Goal: Task Accomplishment & Management: Use online tool/utility

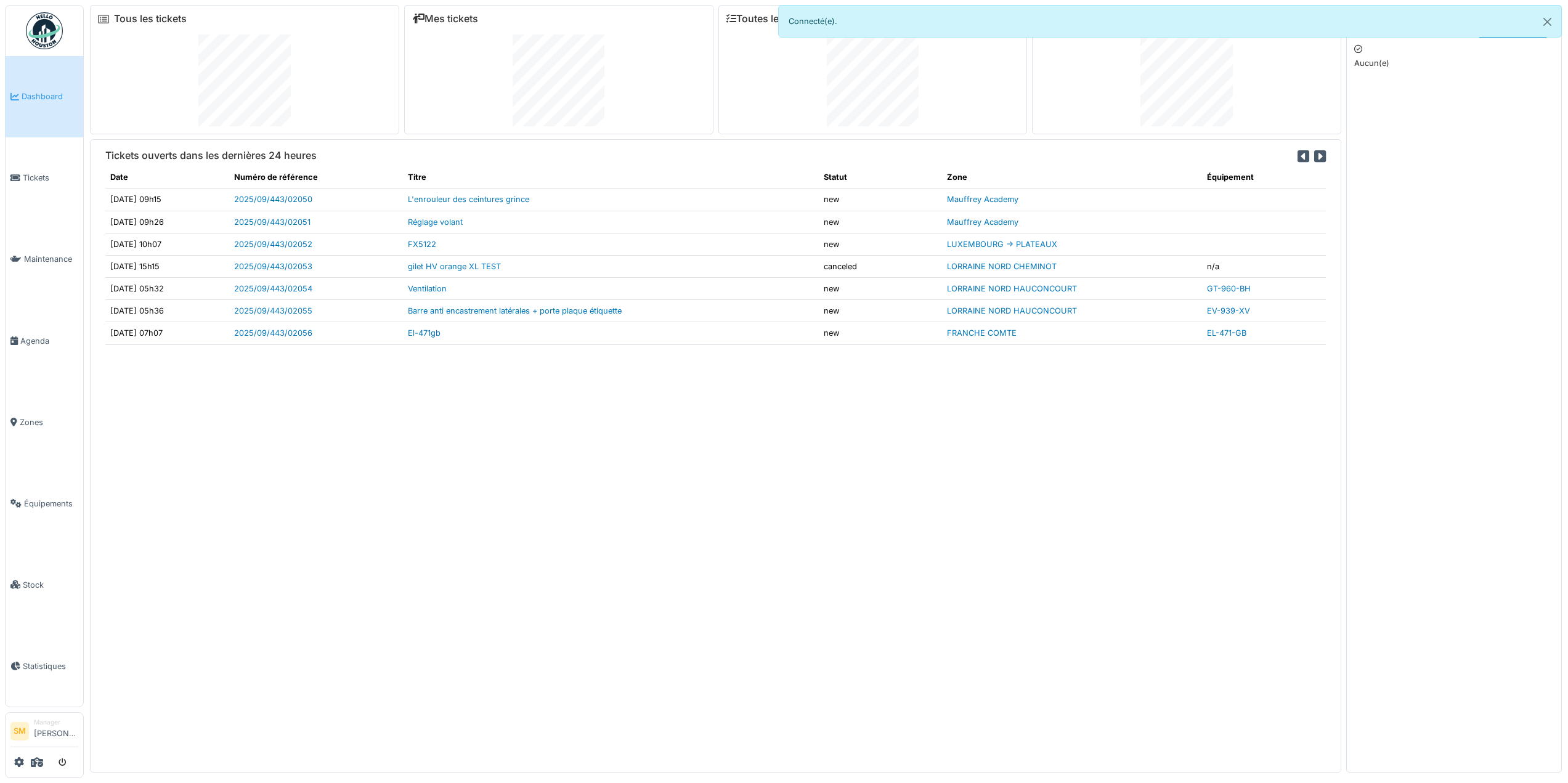
click at [48, 34] on img at bounding box center [44, 31] width 37 height 37
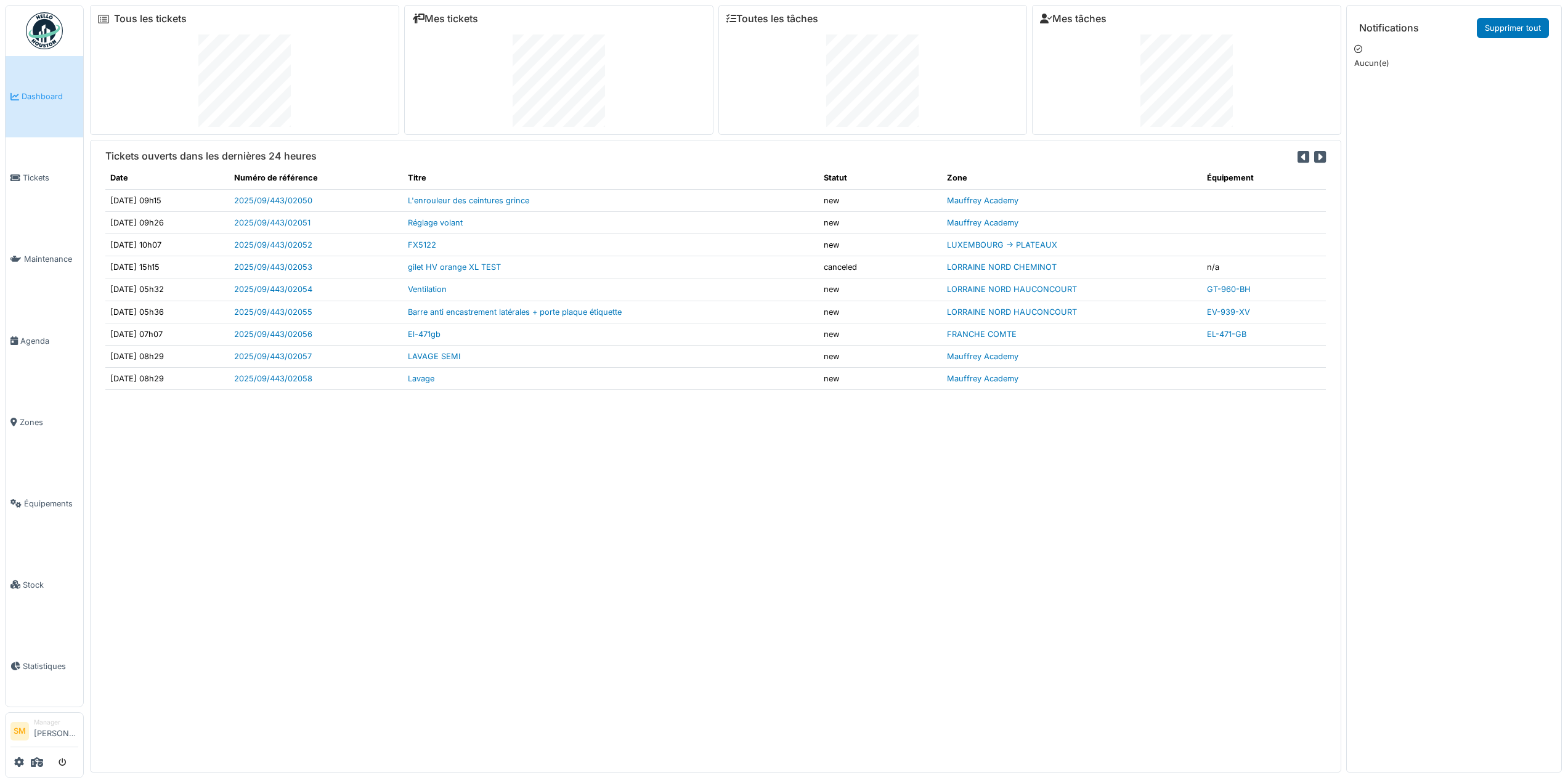
click at [462, 520] on div "Tickets ouverts dans les dernières 24 heures Date Numéro de référence Titre Sta…" at bounding box center [716, 456] width 1251 height 632
click at [38, 581] on span "Stock" at bounding box center [51, 585] width 56 height 12
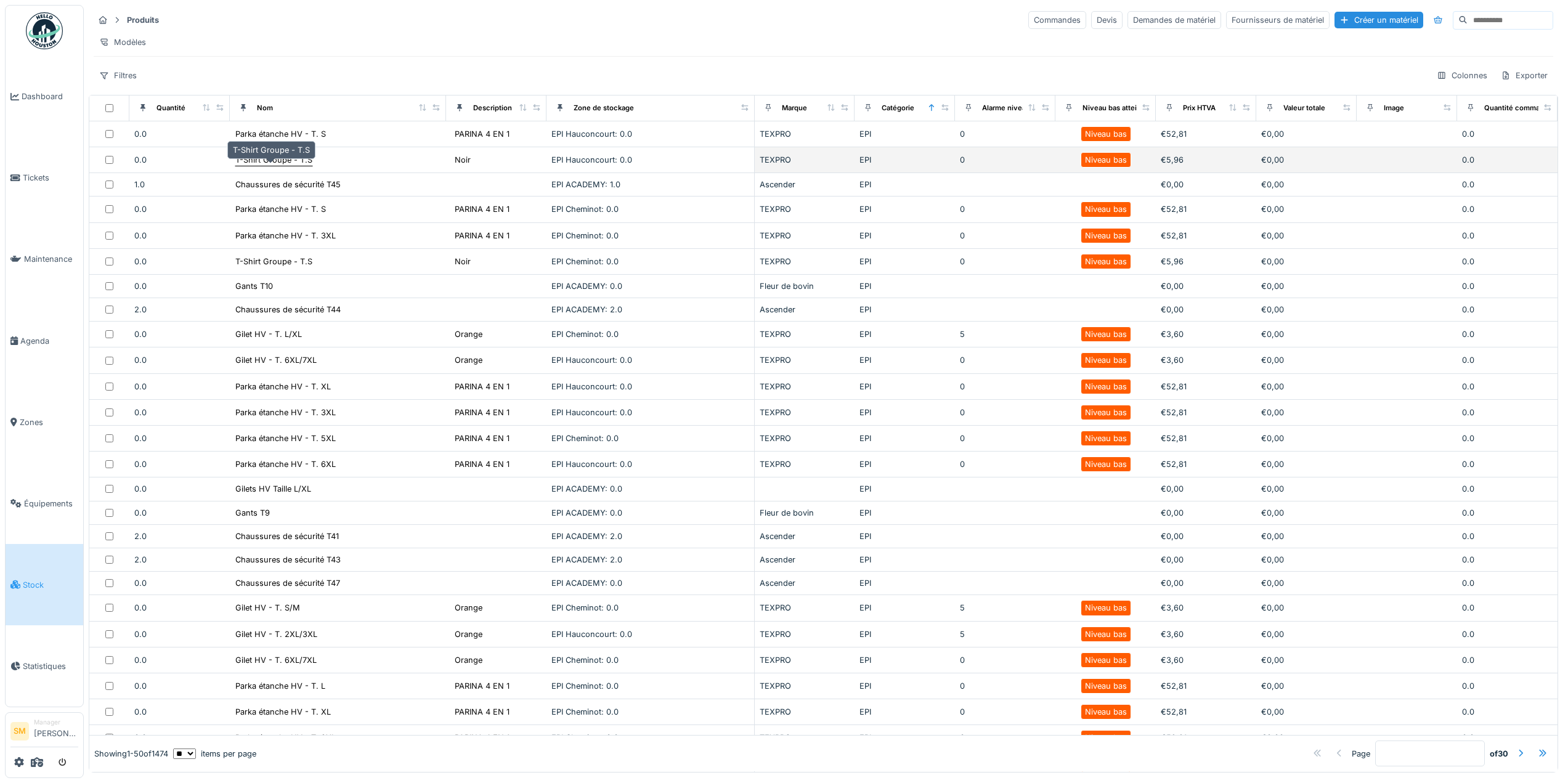
click at [263, 166] on div "T-Shirt Groupe - T.S" at bounding box center [273, 160] width 77 height 12
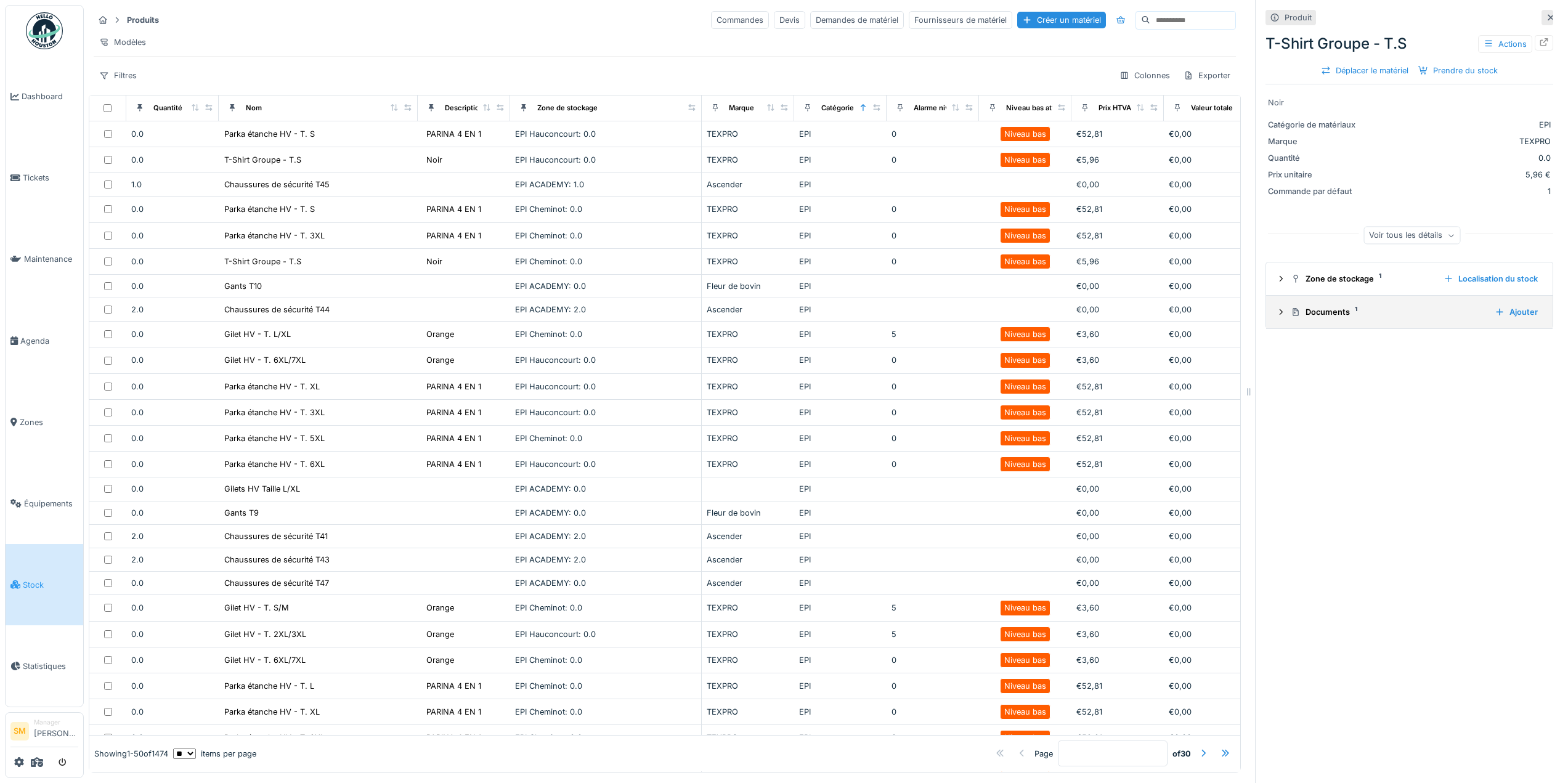
click at [1322, 312] on div "Documents 1" at bounding box center [1388, 312] width 194 height 12
click at [1546, 17] on icon at bounding box center [1551, 17] width 10 height 8
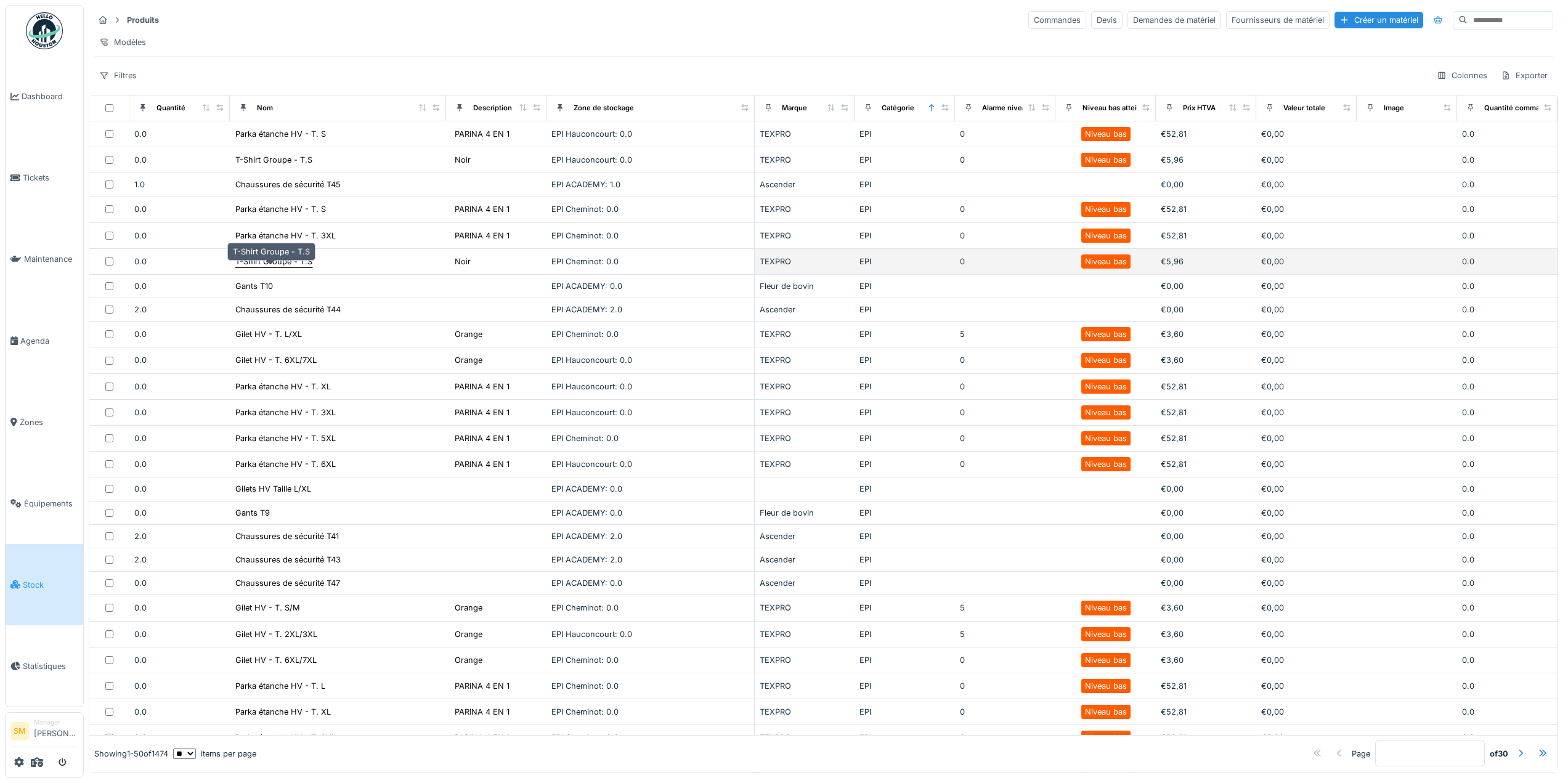
click at [249, 267] on div "T-Shirt Groupe - T.S" at bounding box center [273, 261] width 77 height 12
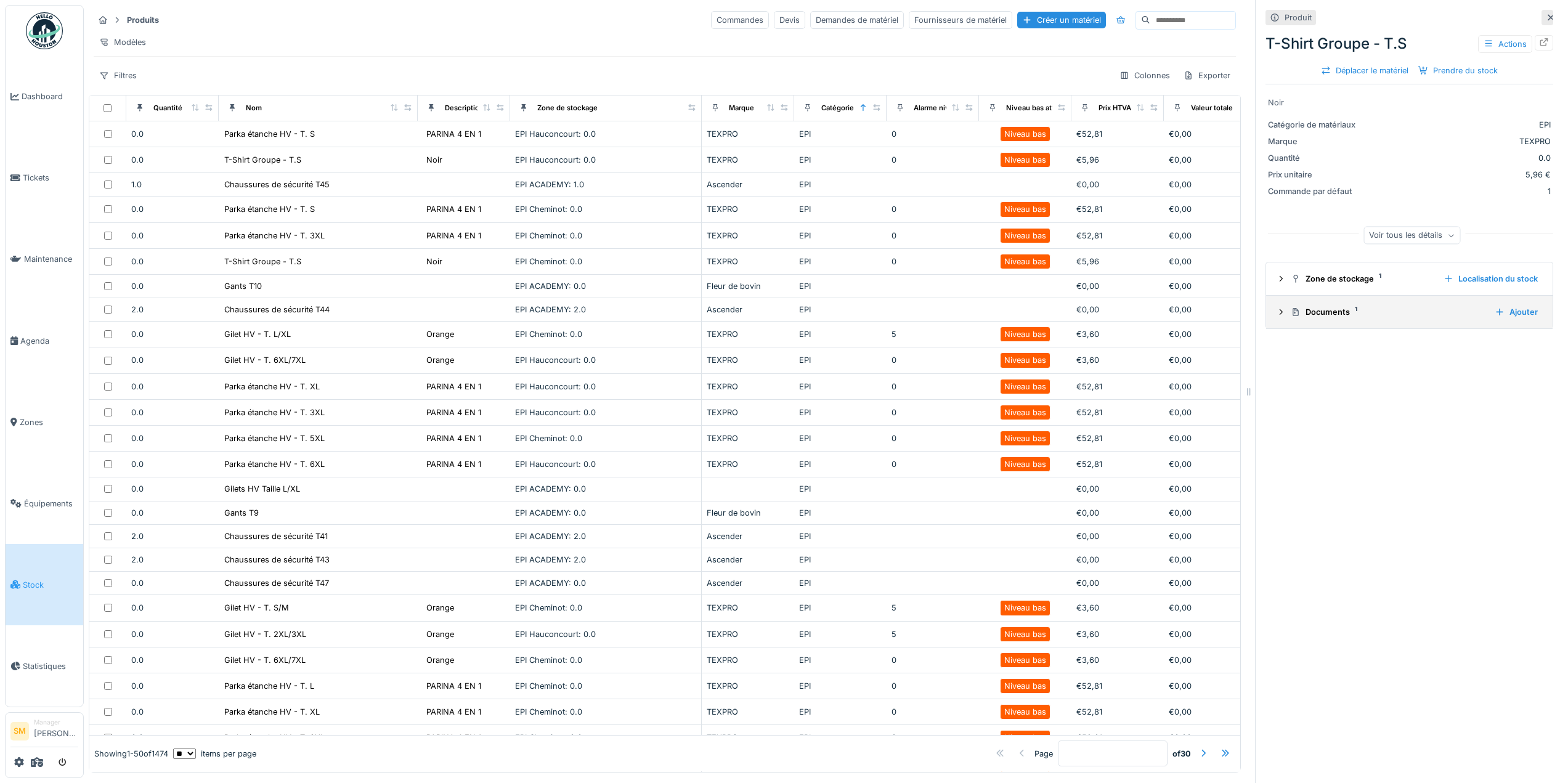
click at [1338, 312] on div "Documents 1" at bounding box center [1388, 312] width 194 height 12
drag, startPoint x: 1304, startPoint y: 355, endPoint x: 1288, endPoint y: 495, distance: 140.9
click at [1288, 495] on div "Produit T-Shirt Groupe - T.S Actions Déplacer le matériel Prendre du stock Noir…" at bounding box center [1409, 391] width 308 height 783
click at [43, 579] on span "Stock" at bounding box center [51, 585] width 56 height 12
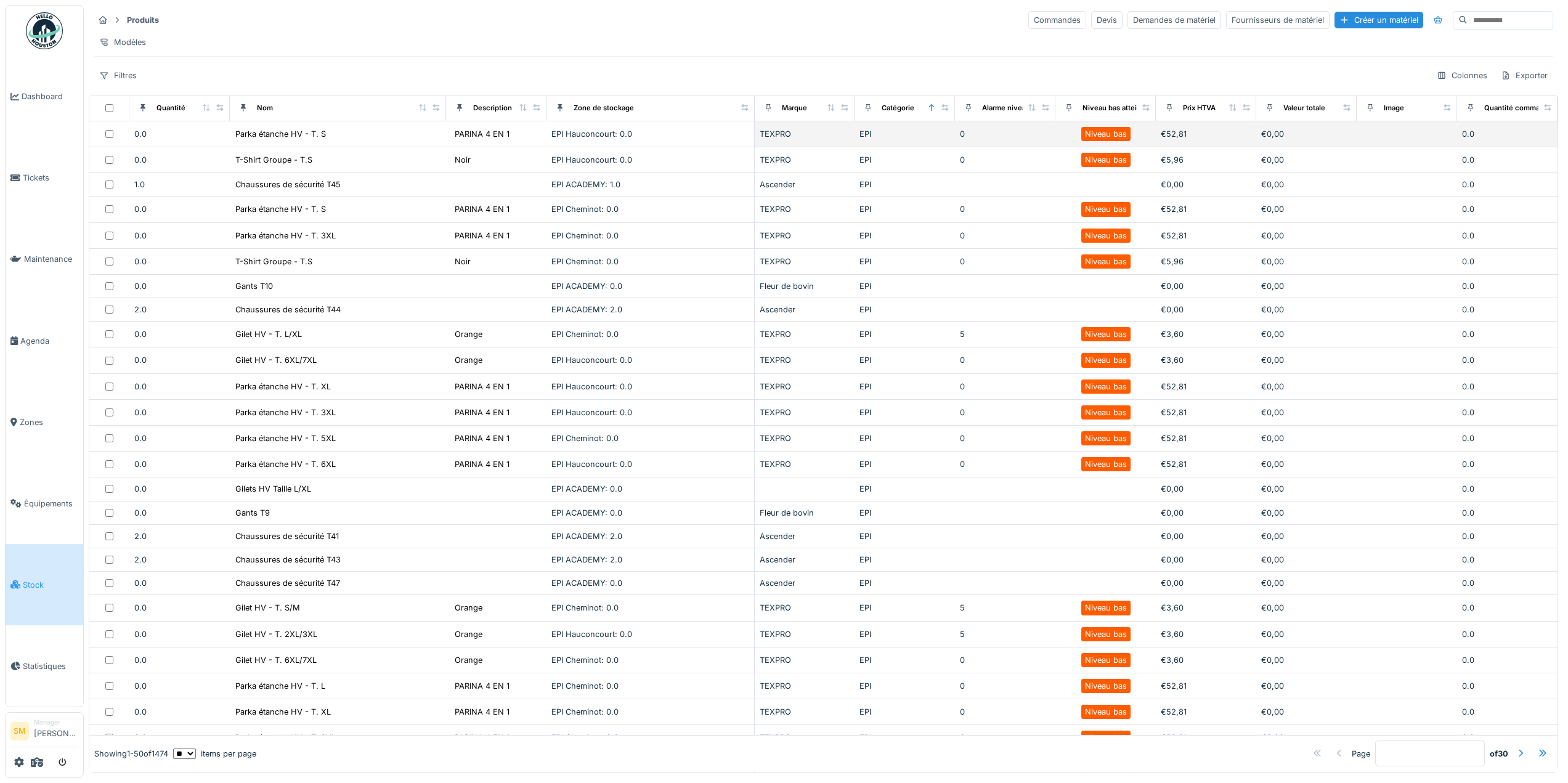
click at [763, 140] on div "TEXPRO" at bounding box center [805, 134] width 91 height 12
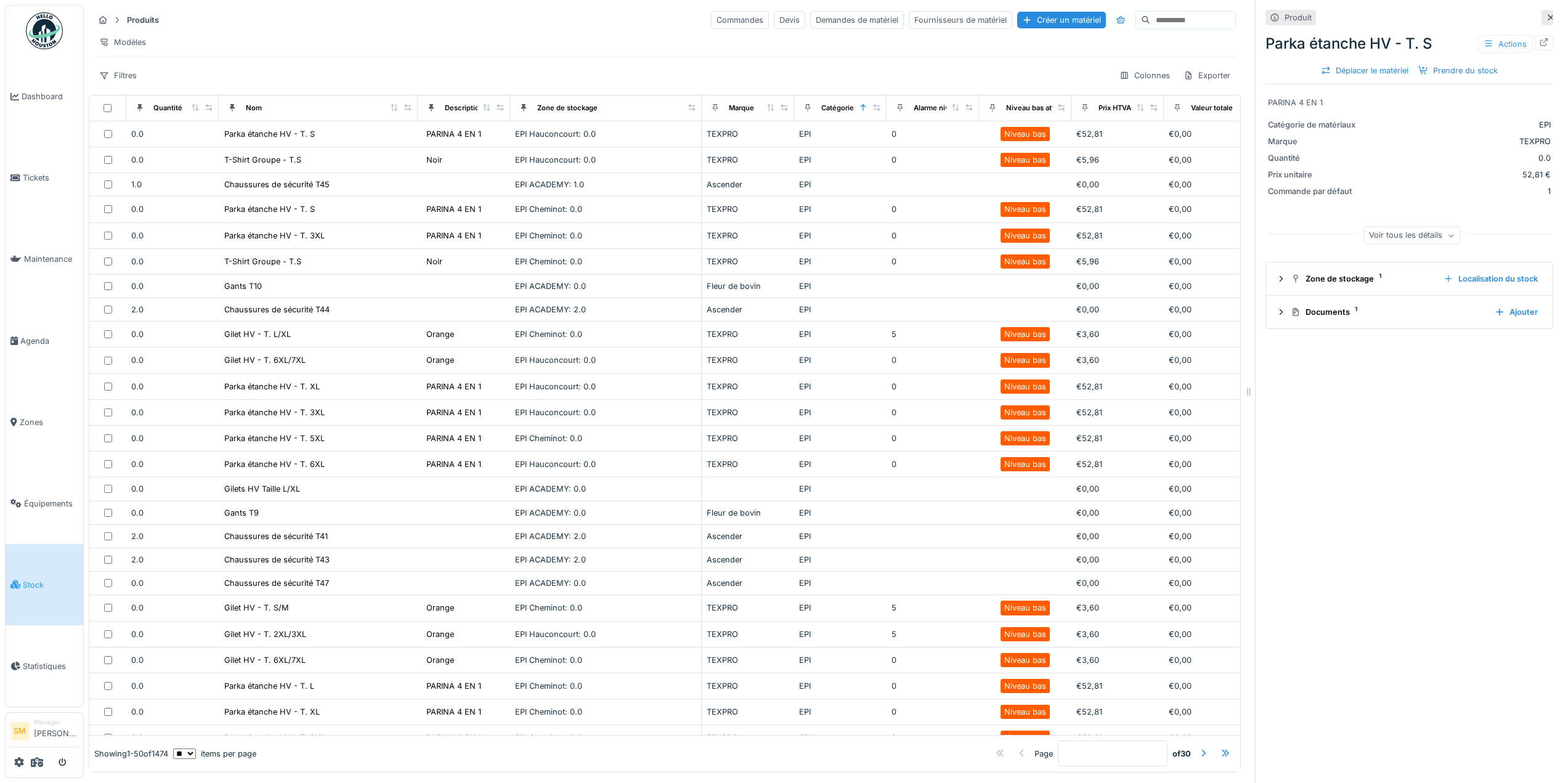
click at [1483, 43] on icon at bounding box center [1488, 43] width 10 height 8
click at [1370, 10] on div "Produit" at bounding box center [1409, 17] width 288 height 15
click at [1450, 63] on div "Prendre du stock" at bounding box center [1458, 70] width 89 height 17
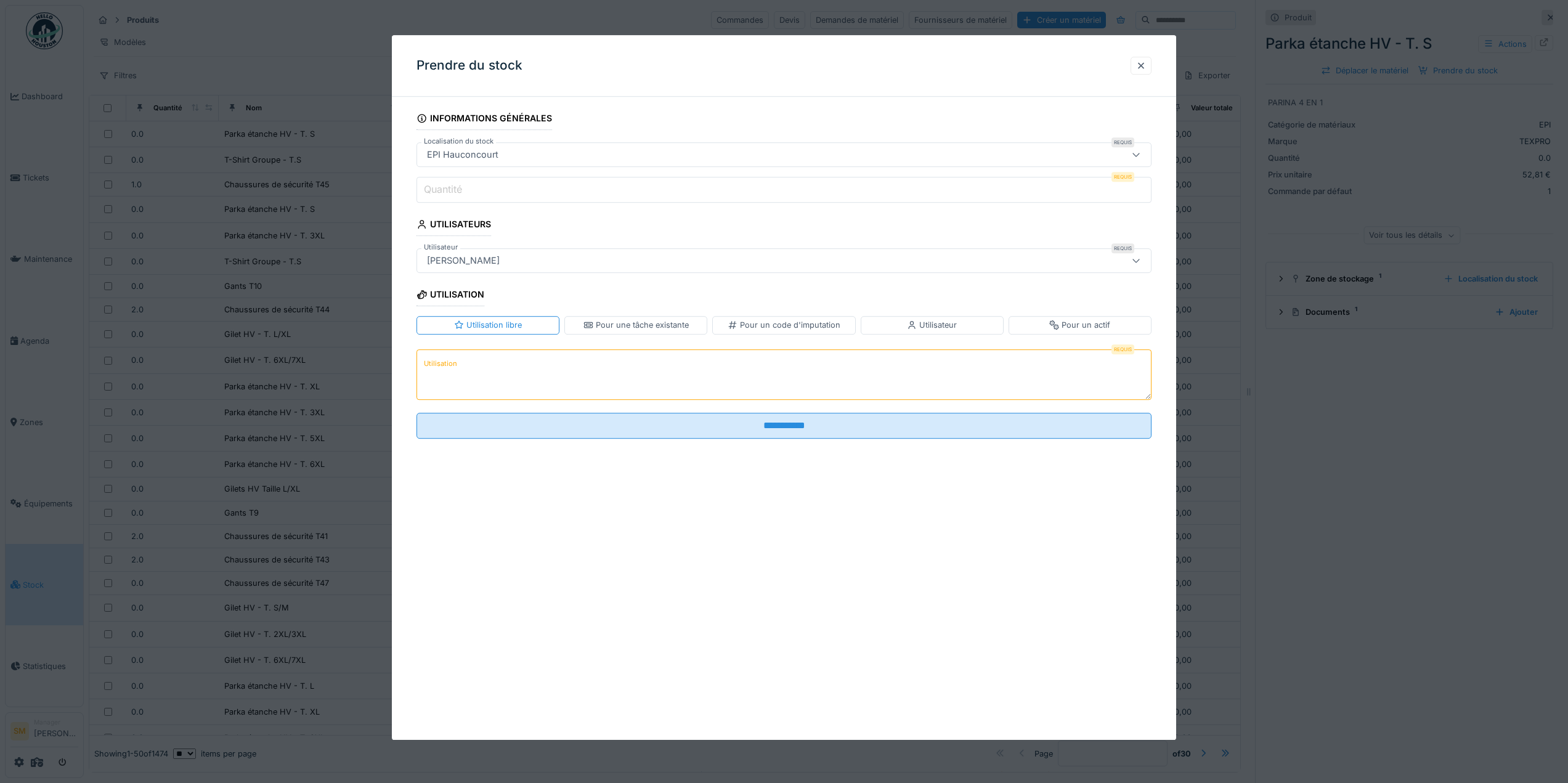
click at [914, 320] on div "Utilisateur" at bounding box center [932, 325] width 50 height 12
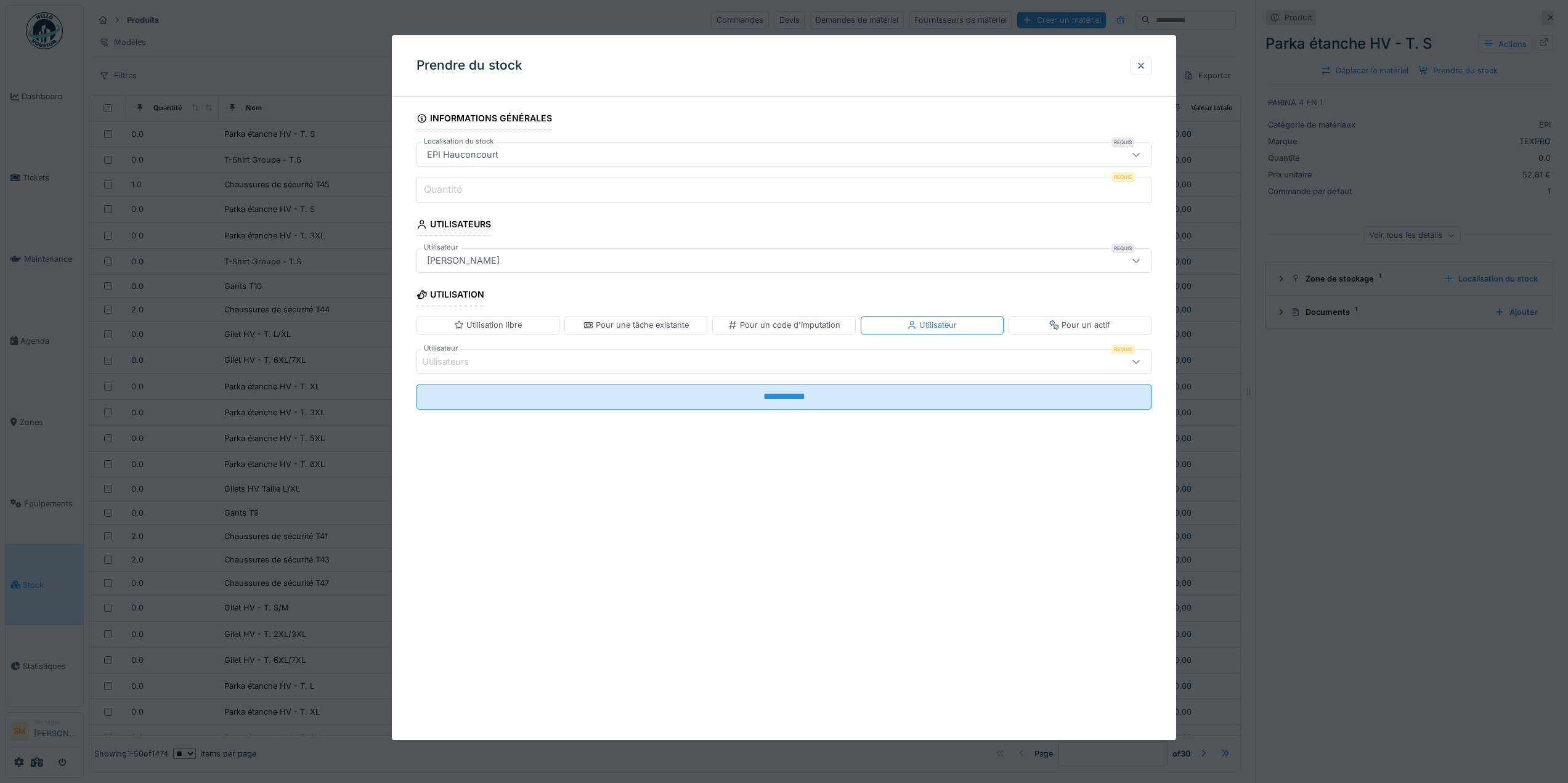
click at [604, 363] on div "Utilisateurs" at bounding box center [742, 362] width 641 height 14
click at [1146, 63] on div at bounding box center [1141, 65] width 10 height 12
